Goal: Task Accomplishment & Management: Manage account settings

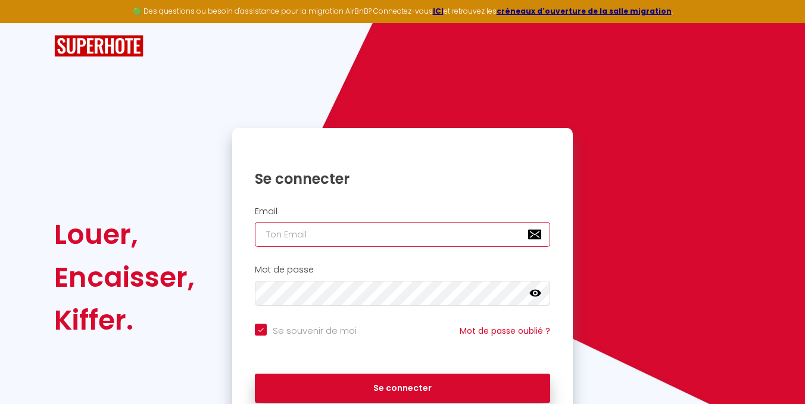
type input "[EMAIL_ADDRESS][DOMAIN_NAME]"
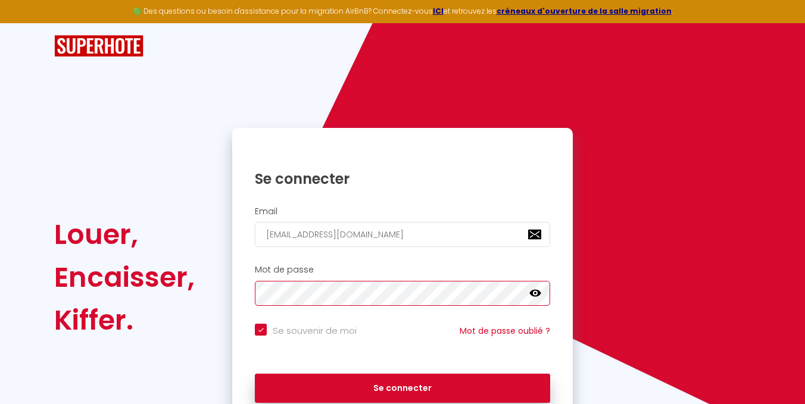
click at [403, 387] on button "Se connecter" at bounding box center [402, 389] width 295 height 30
checkbox input "true"
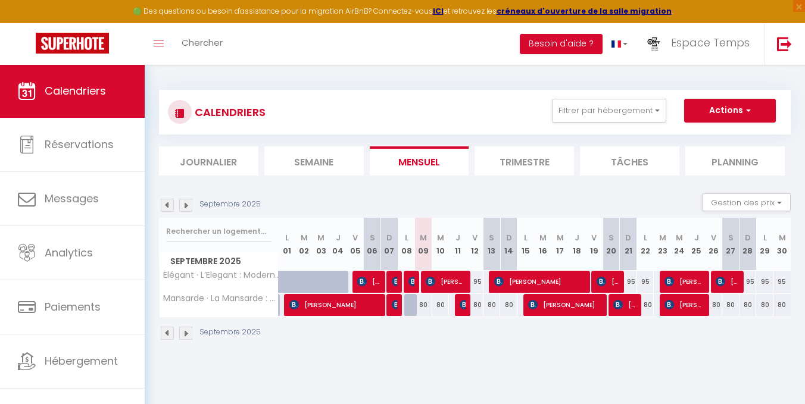
click at [434, 285] on img at bounding box center [431, 282] width 10 height 10
select select "OK"
select select "0"
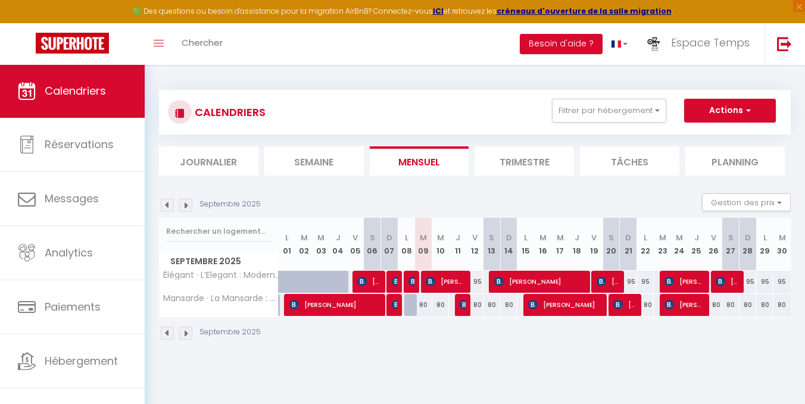
select select "1"
select select
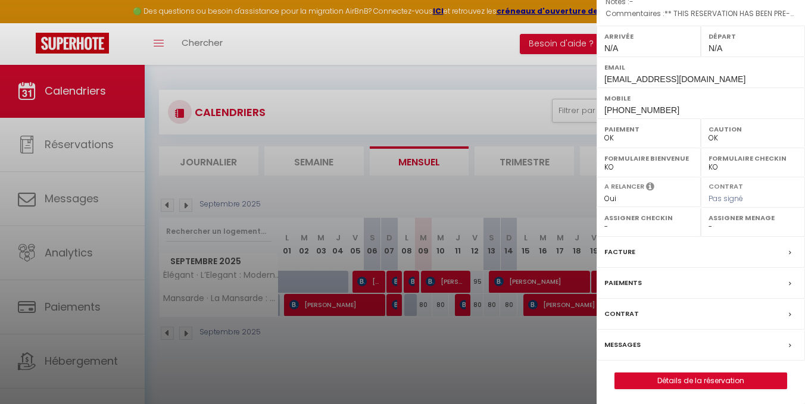
scroll to position [159, 0]
click at [641, 341] on div "Messages" at bounding box center [701, 346] width 208 height 31
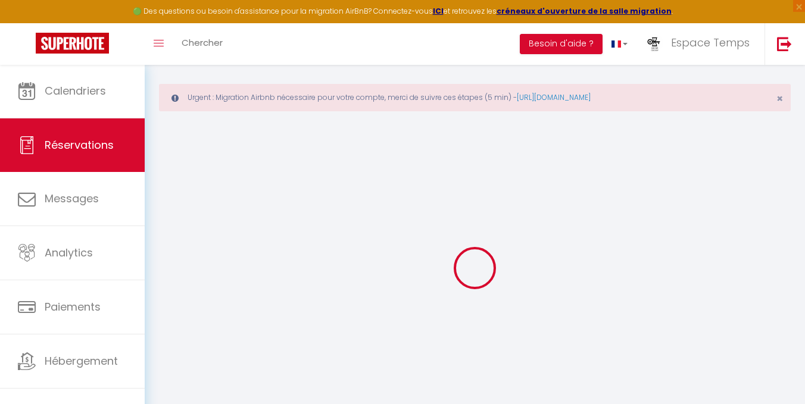
select select
checkbox input "false"
select select
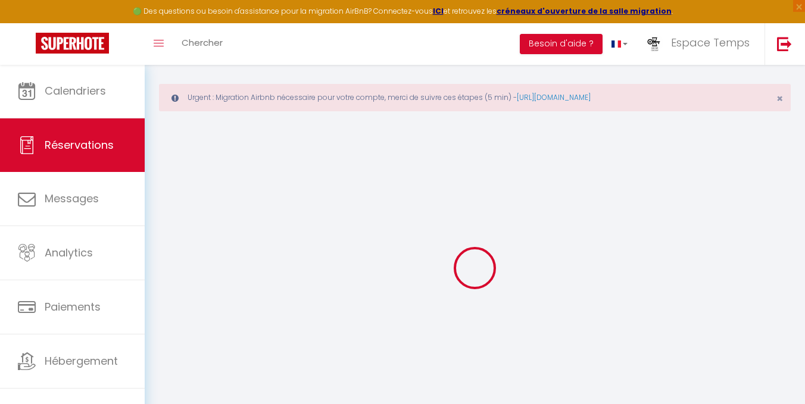
checkbox input "false"
select select
checkbox input "false"
type textarea "** THIS RESERVATION HAS BEEN PRE-PAID ** BOOKING NOTE : Payment charge is EUR 4…"
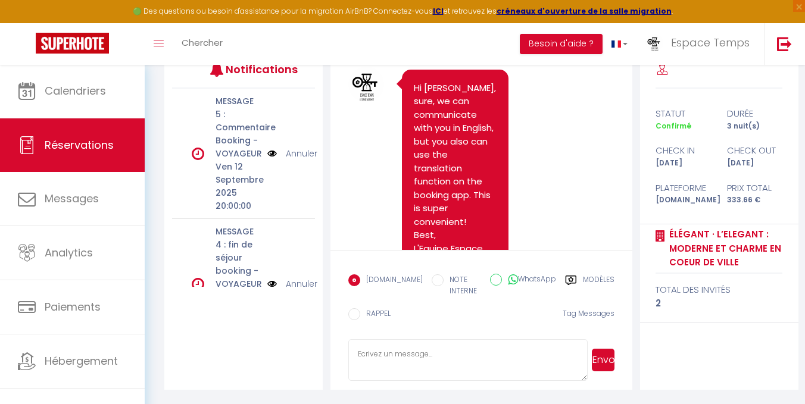
scroll to position [218, 0]
